Goal: Find specific page/section: Find specific page/section

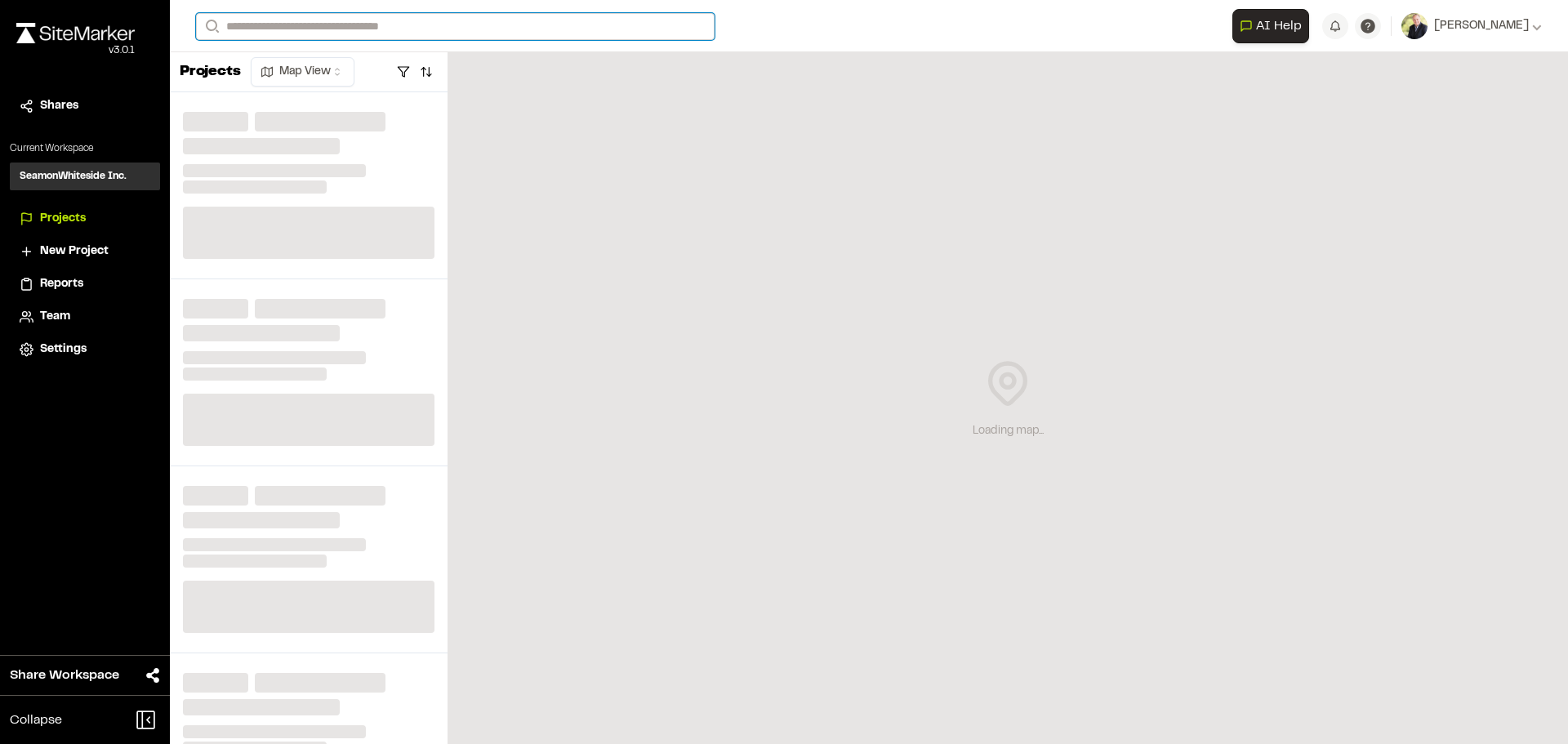
click at [255, 25] on input "Search" at bounding box center [455, 26] width 519 height 27
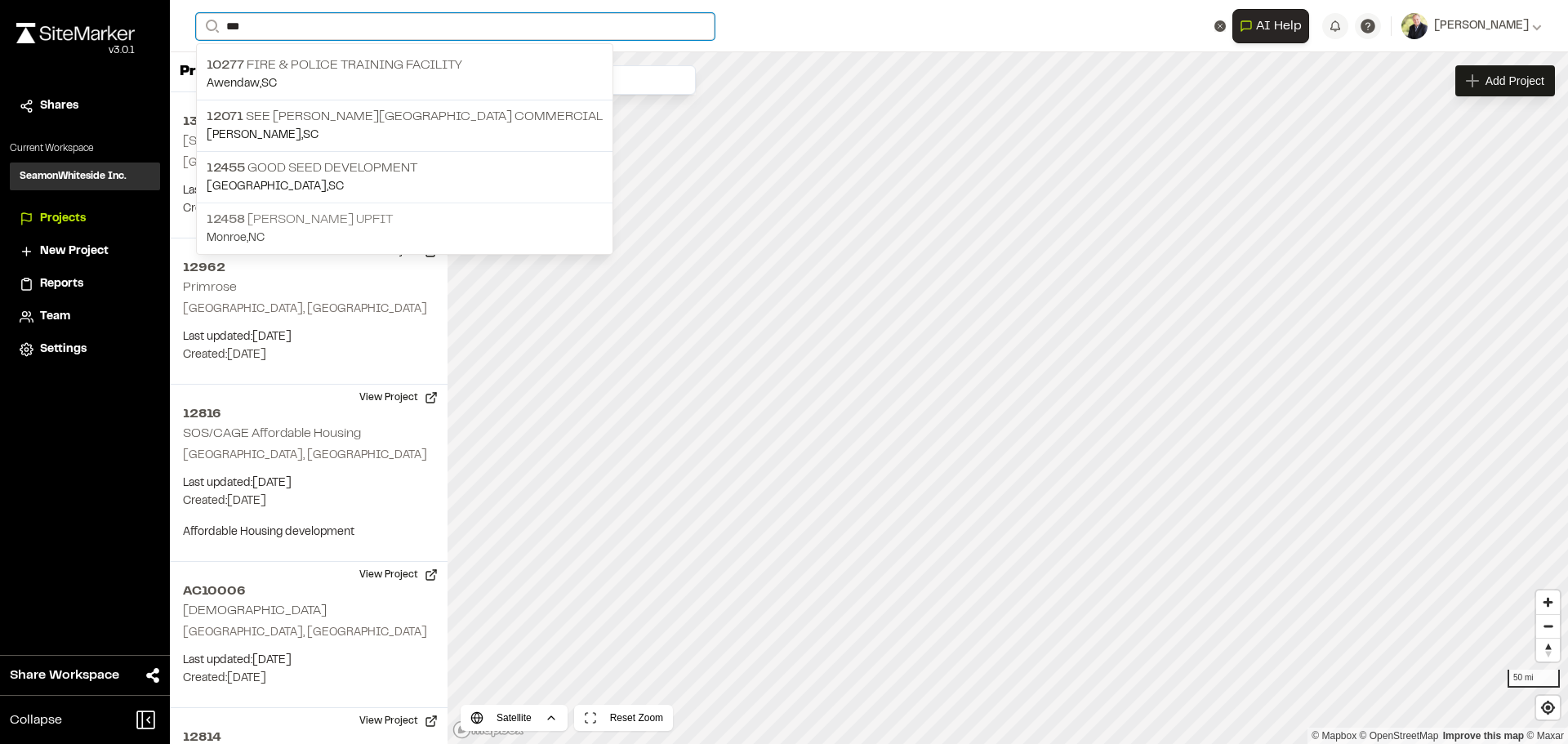
type input "***"
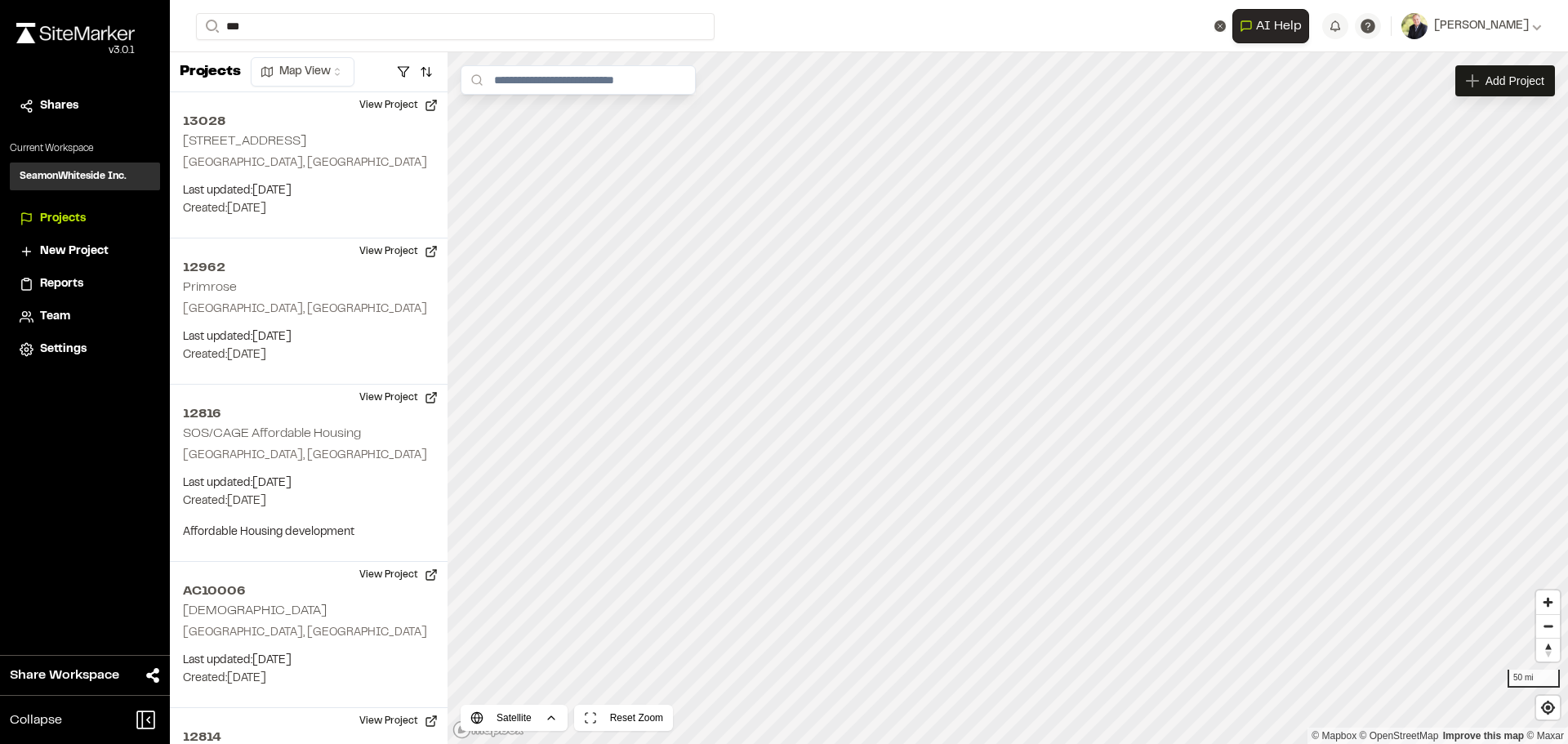
click at [313, 225] on p "12458 [PERSON_NAME] Upfit" at bounding box center [405, 219] width 396 height 20
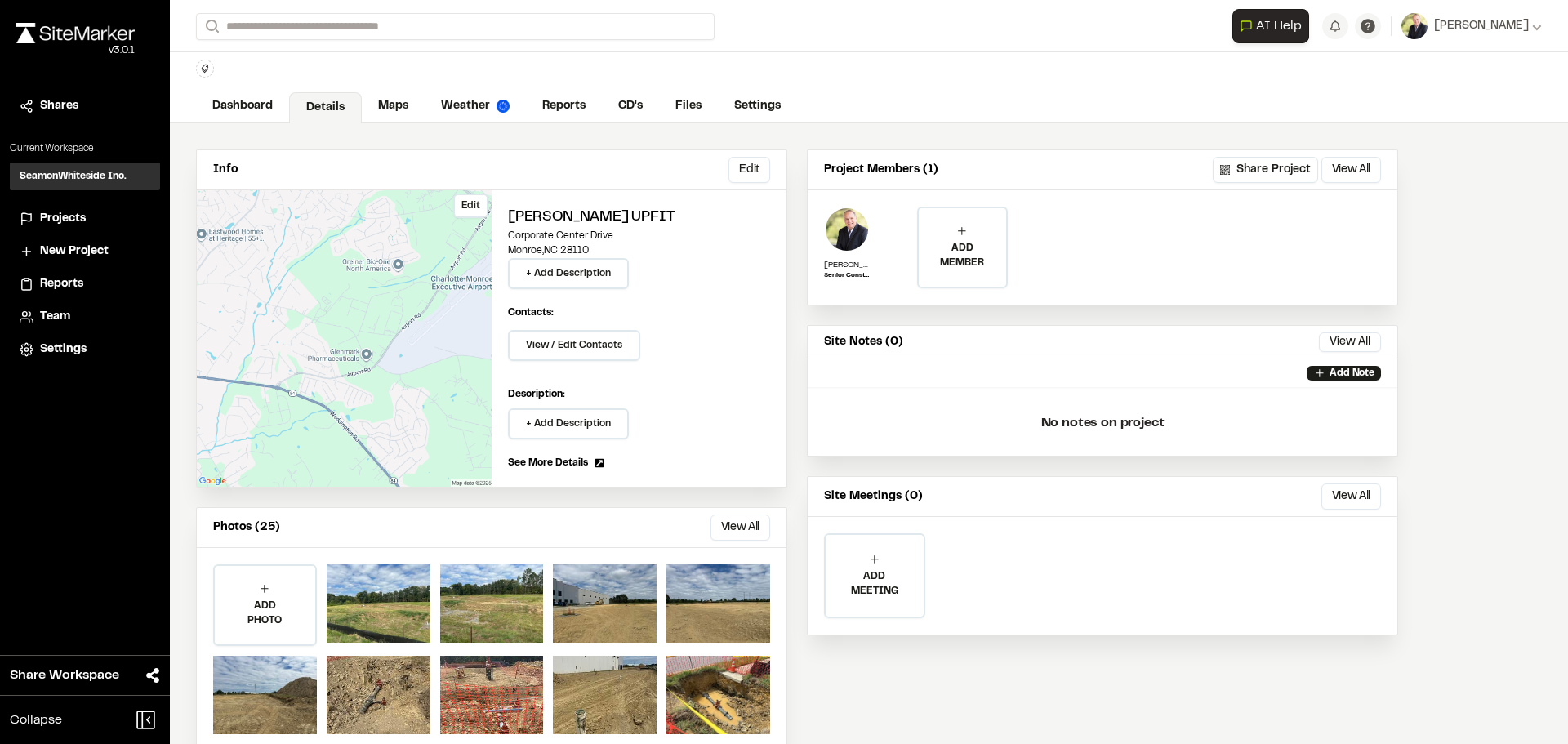
scroll to position [72, 0]
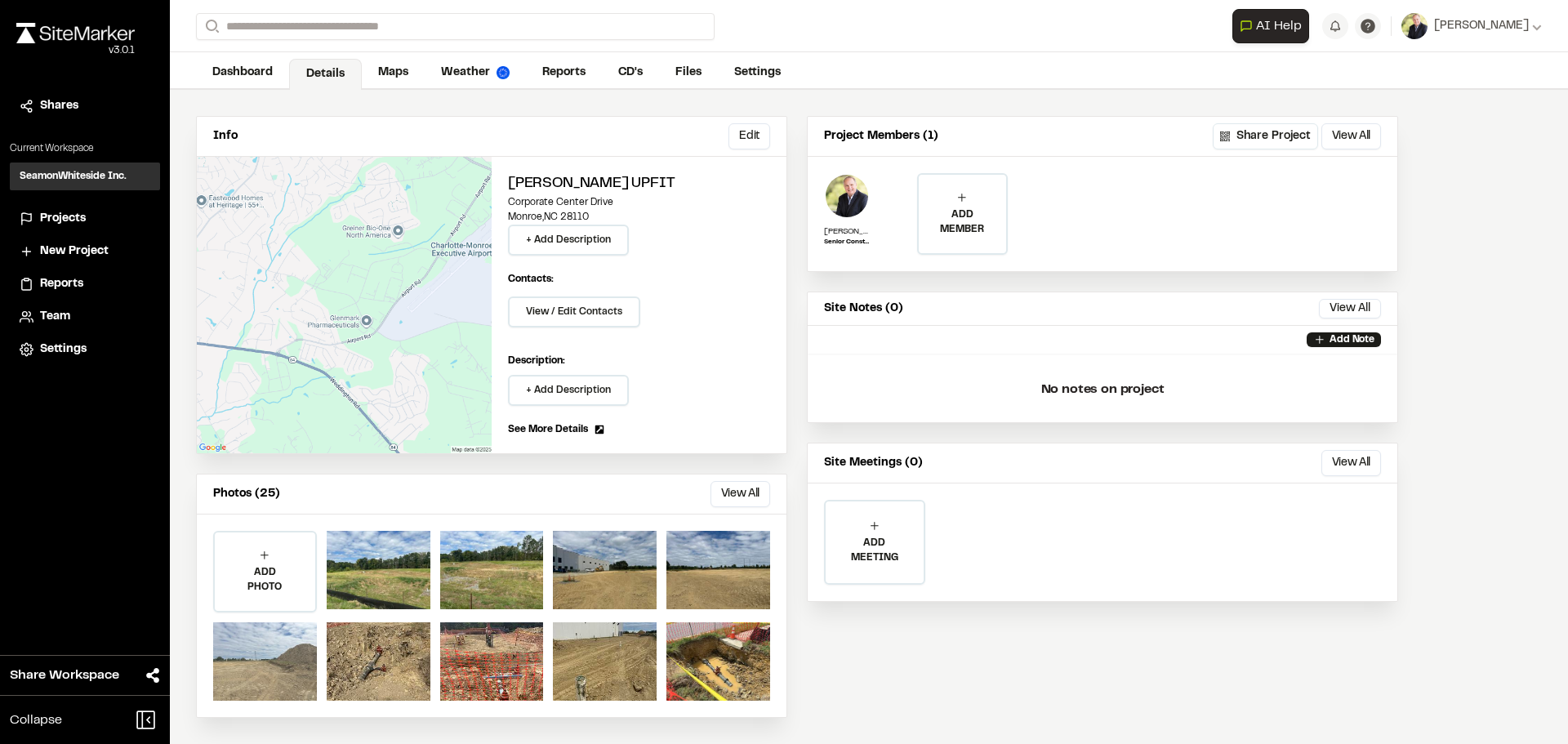
click at [276, 649] on div at bounding box center [265, 661] width 104 height 78
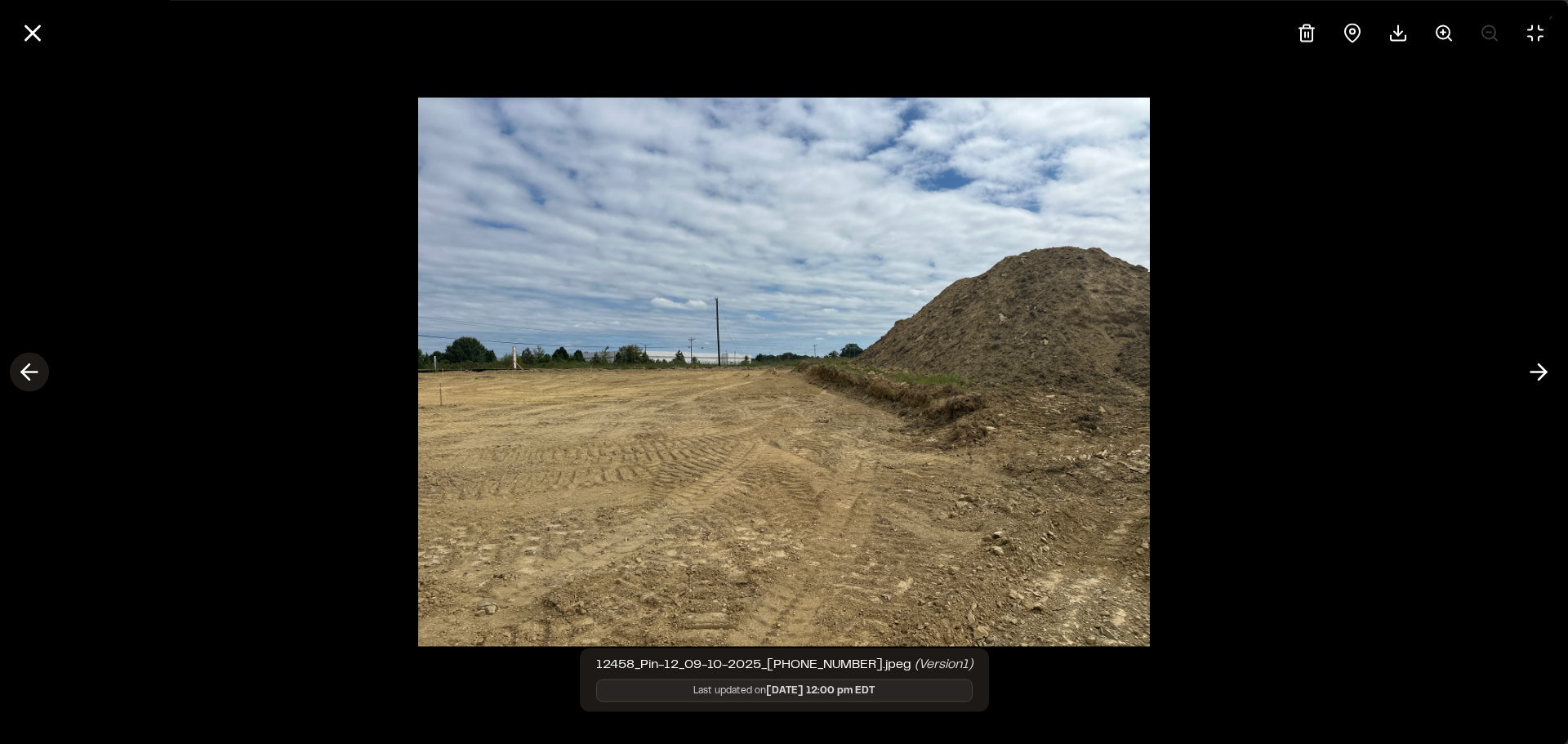
click at [35, 373] on line at bounding box center [30, 373] width 15 height 0
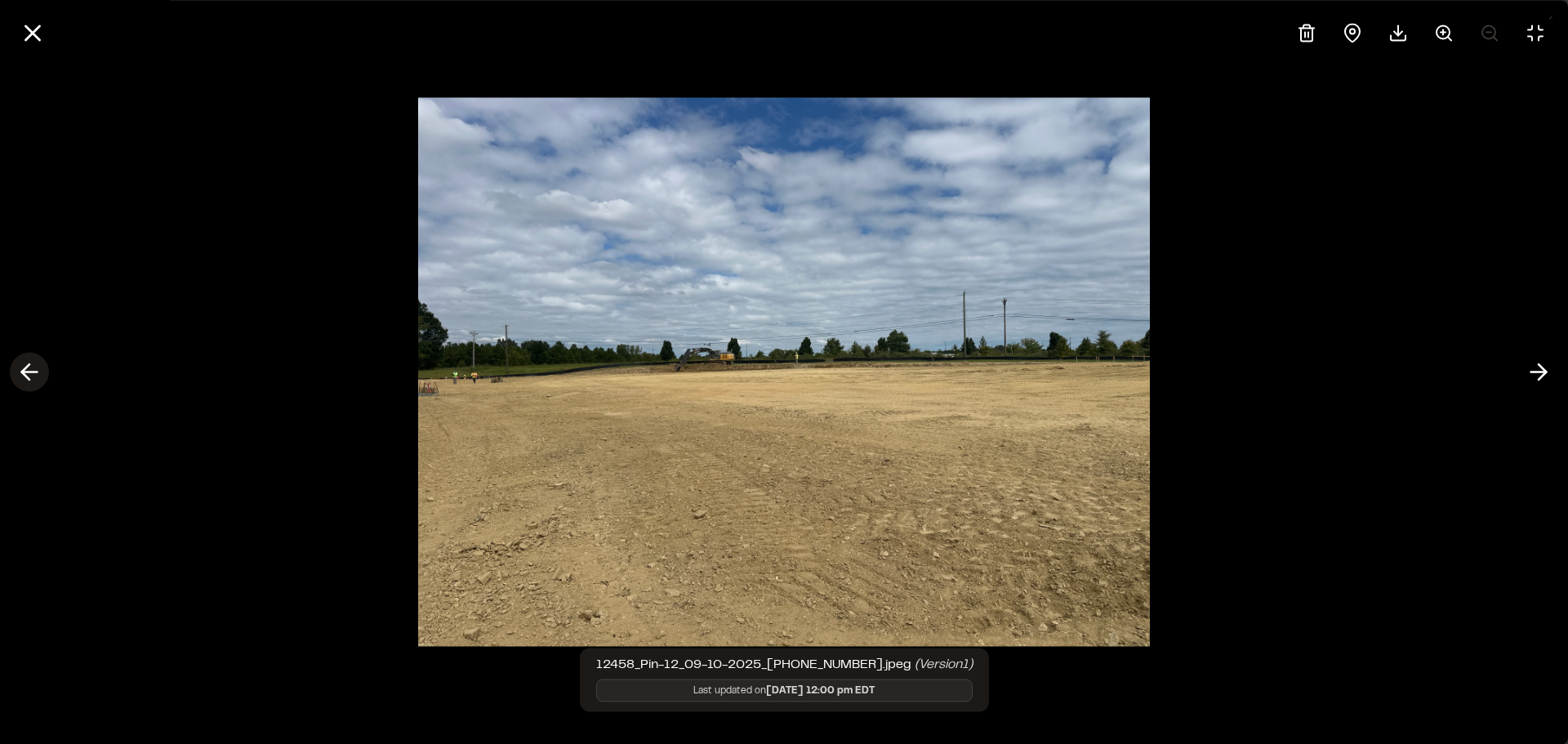
click at [35, 373] on line at bounding box center [30, 373] width 15 height 0
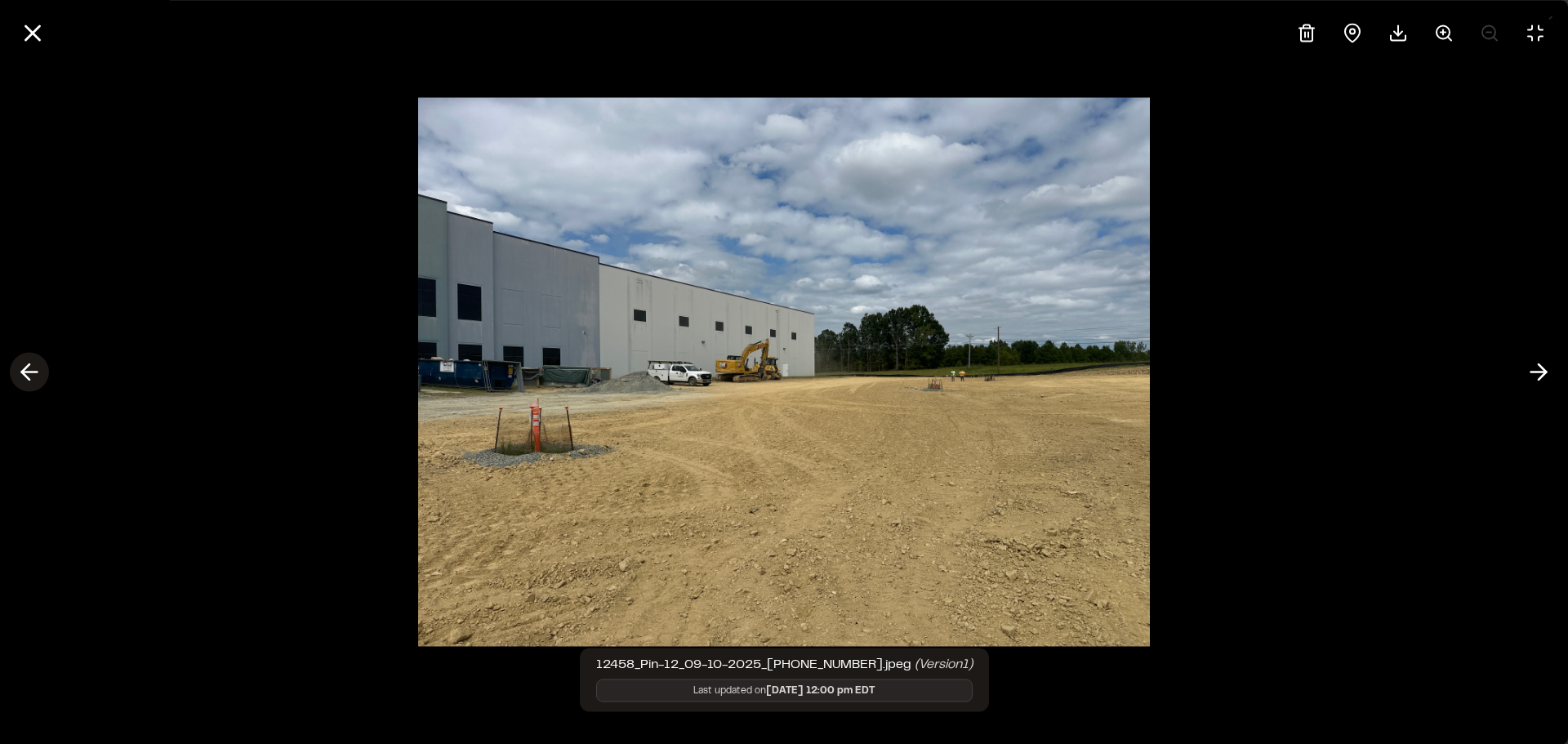
click at [35, 373] on line at bounding box center [30, 373] width 15 height 0
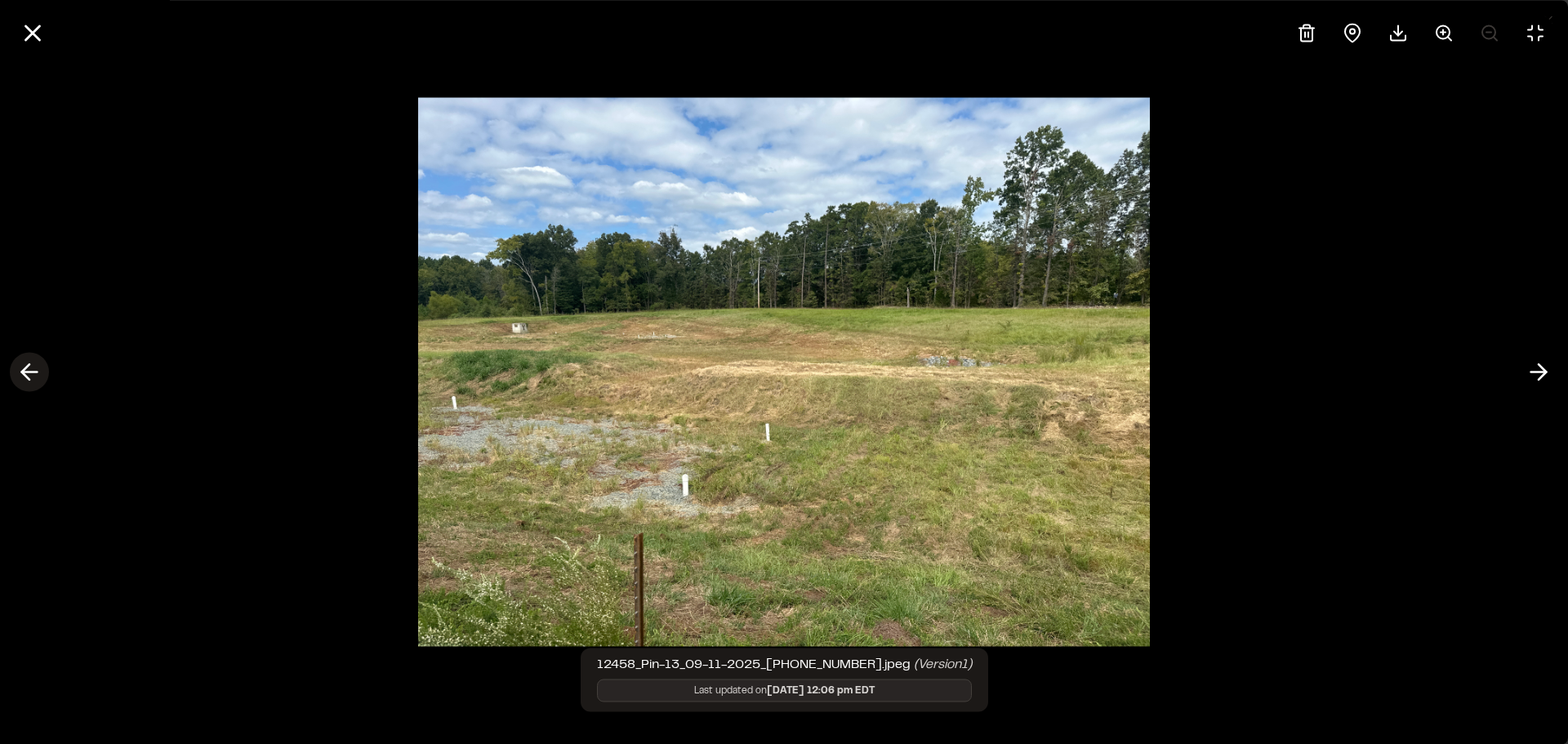
click at [35, 373] on line at bounding box center [30, 373] width 15 height 0
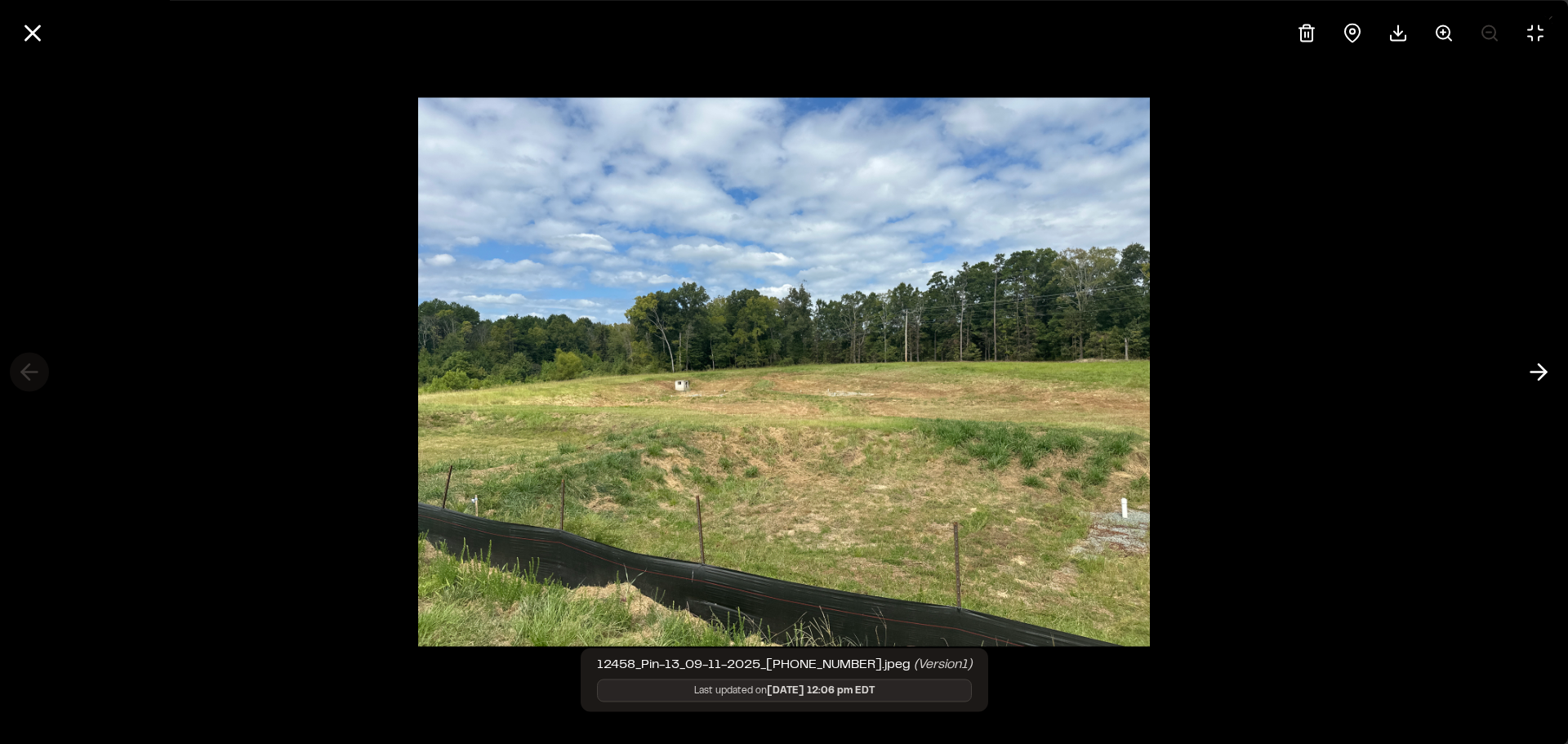
click at [35, 372] on div at bounding box center [784, 372] width 1568 height 744
click at [35, 28] on line at bounding box center [33, 33] width 14 height 14
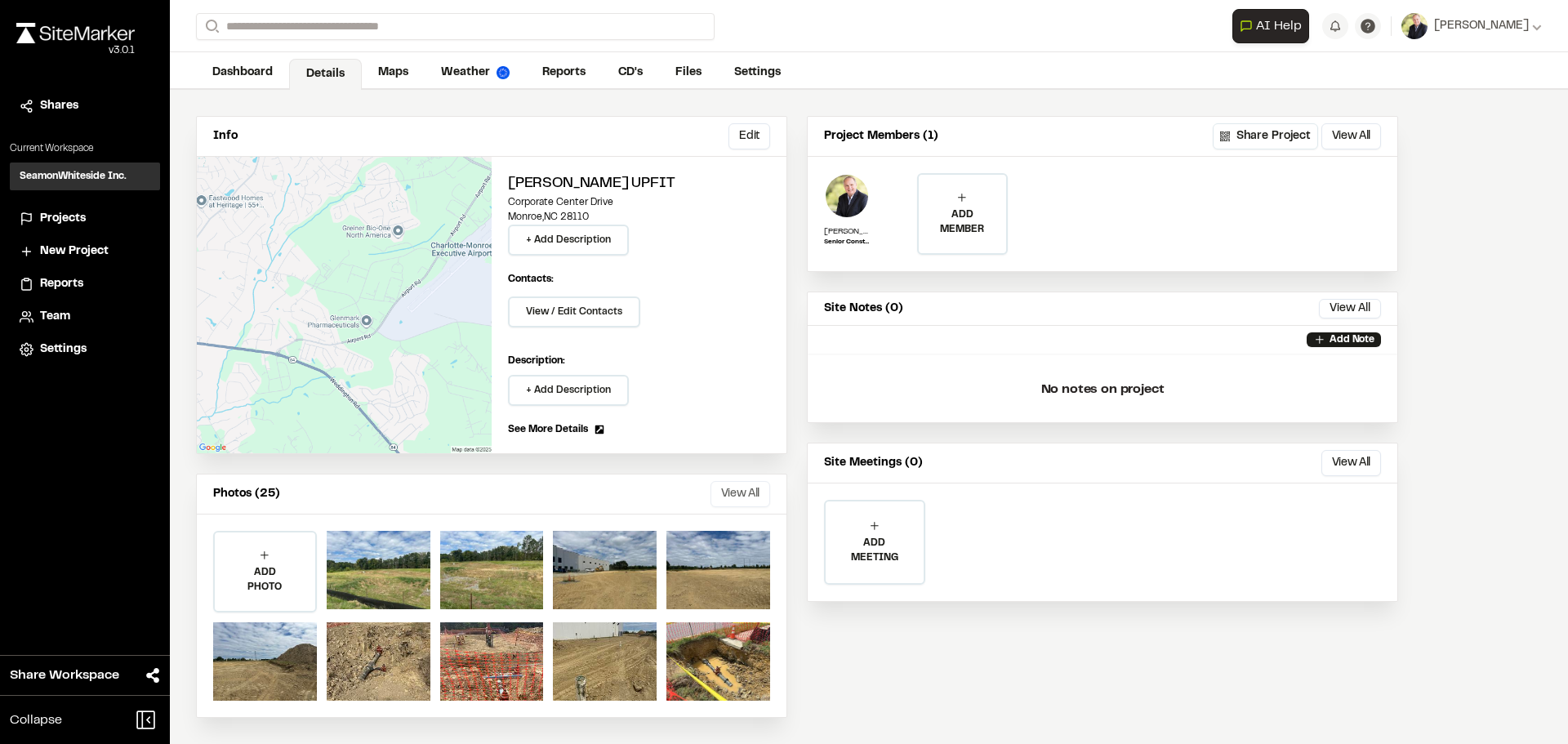
click at [737, 505] on button "View All" at bounding box center [740, 494] width 59 height 26
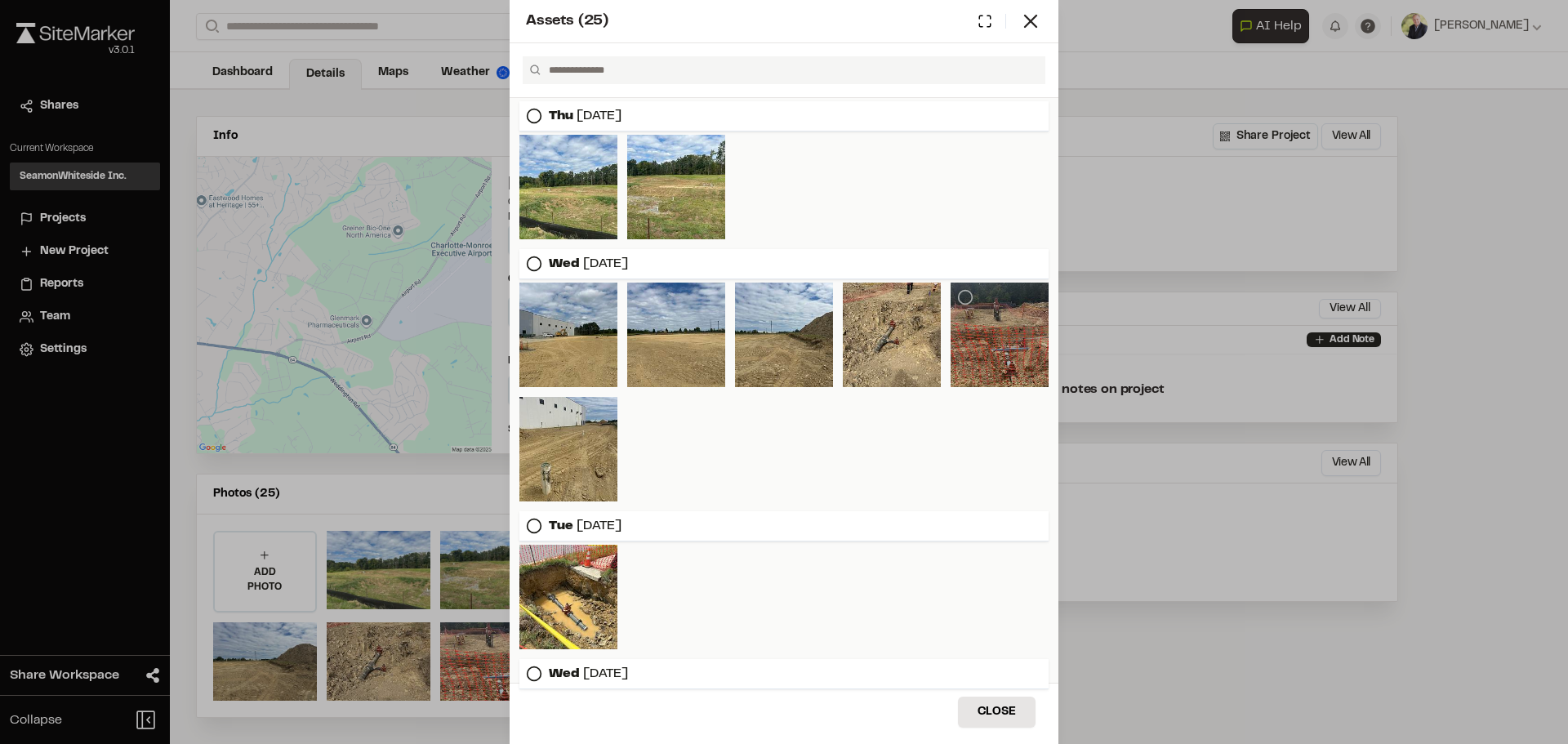
click at [994, 340] on div at bounding box center [1000, 335] width 98 height 105
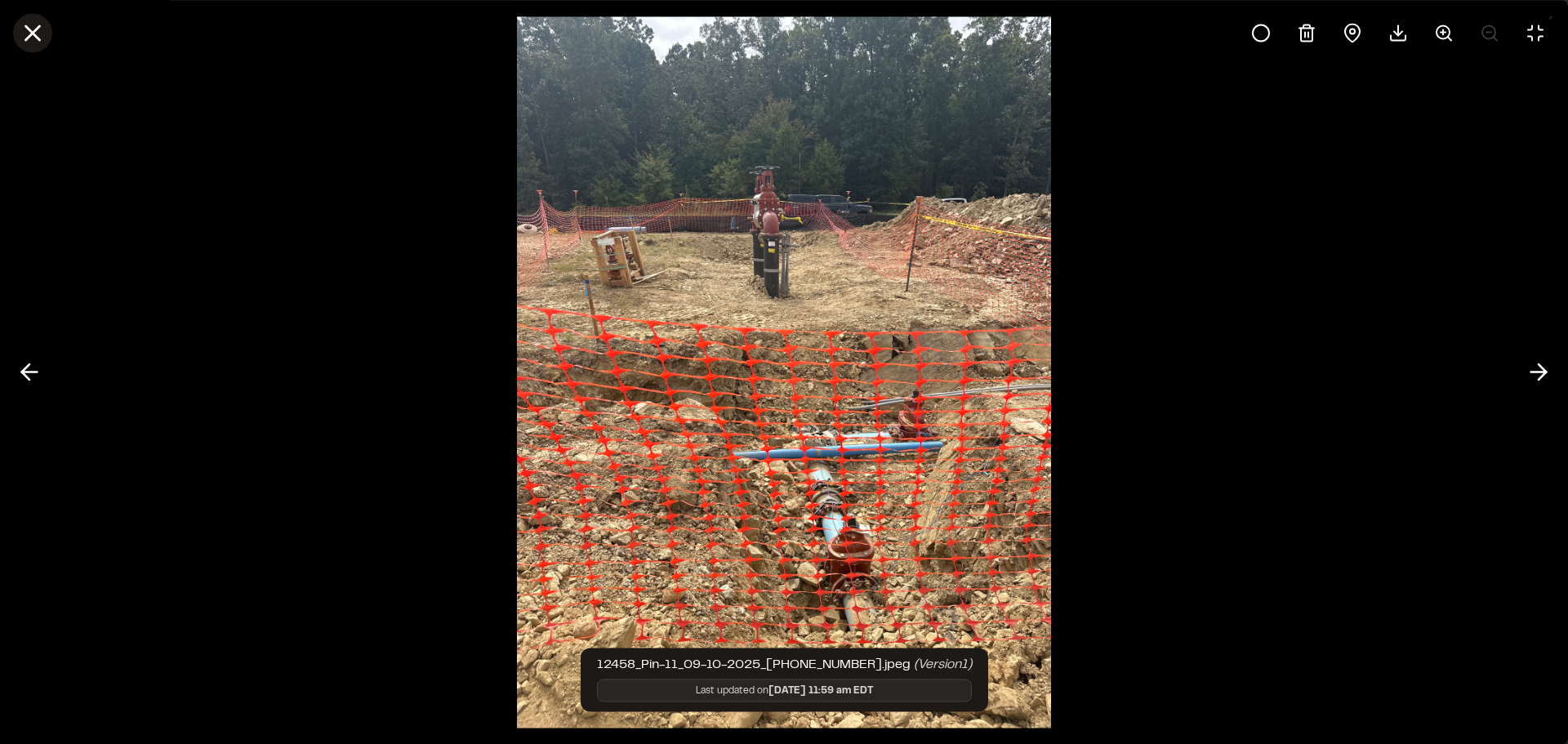
click at [27, 35] on icon at bounding box center [33, 33] width 27 height 27
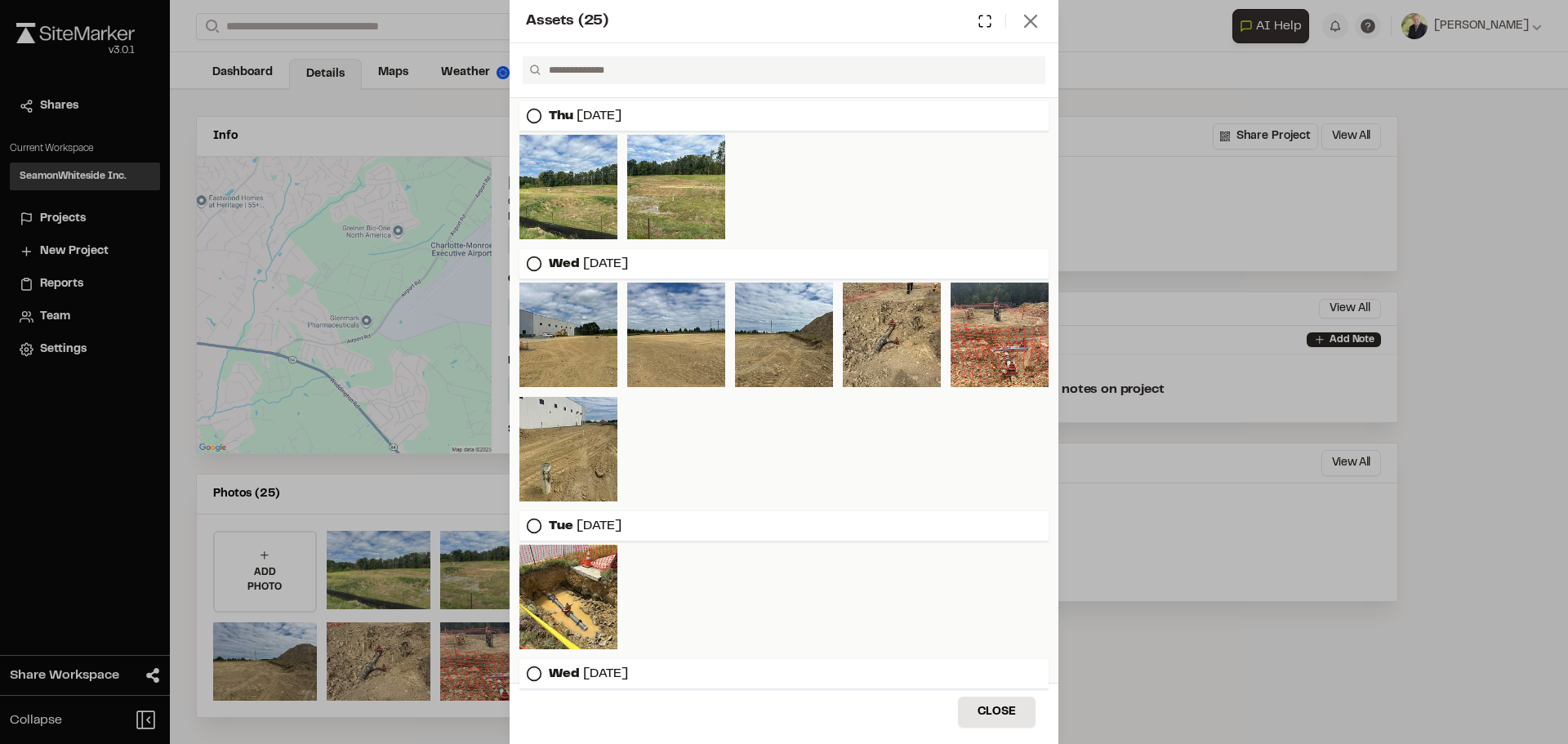
click at [1031, 21] on line at bounding box center [1030, 21] width 11 height 11
